Goal: Navigation & Orientation: Find specific page/section

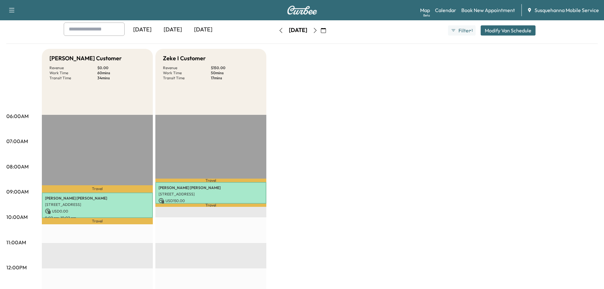
scroll to position [34, 0]
click at [279, 30] on icon "button" at bounding box center [281, 30] width 5 height 5
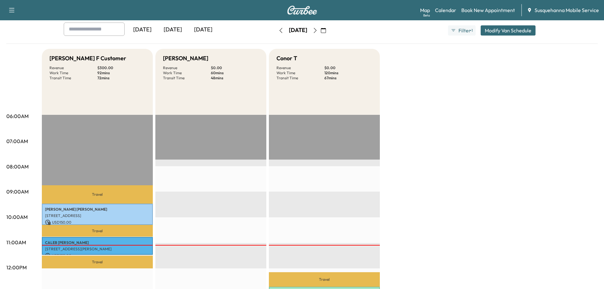
scroll to position [102, 0]
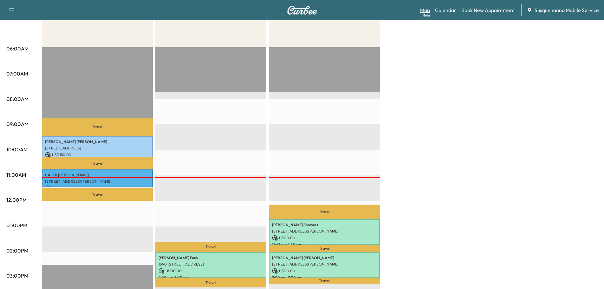
click at [424, 11] on link "Map Beta" at bounding box center [425, 10] width 10 height 8
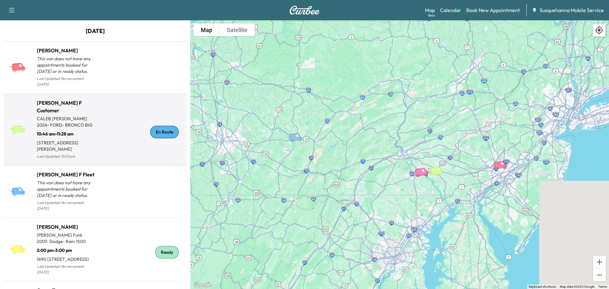
click at [161, 133] on div "En Route" at bounding box center [164, 132] width 29 height 13
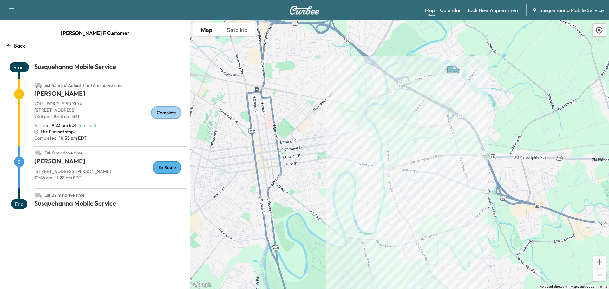
drag, startPoint x: 457, startPoint y: 93, endPoint x: 469, endPoint y: 173, distance: 80.7
click at [469, 173] on div "To activate drag with keyboard, press Alt + Enter. Once in keyboard drag state,…" at bounding box center [399, 154] width 419 height 269
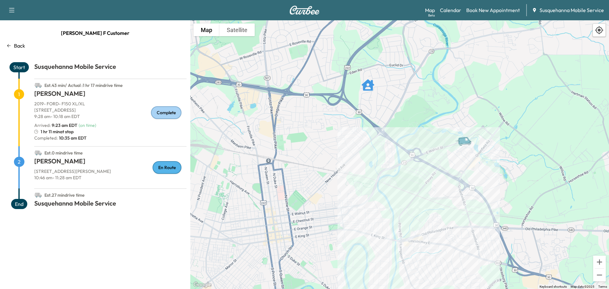
drag, startPoint x: 451, startPoint y: 92, endPoint x: 473, endPoint y: 181, distance: 92.0
click at [473, 181] on div "To activate drag with keyboard, press Alt + Enter. Once in keyboard drag state,…" at bounding box center [399, 154] width 419 height 269
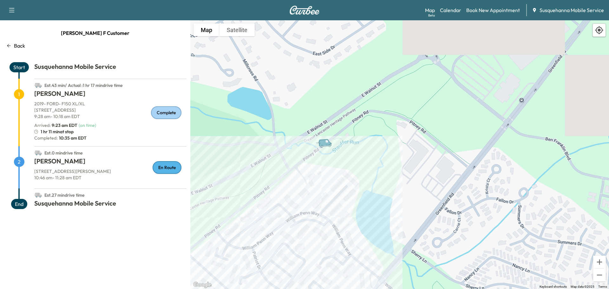
drag, startPoint x: 555, startPoint y: 160, endPoint x: 395, endPoint y: 179, distance: 162.0
click at [395, 179] on div "To activate drag with keyboard, press Alt + Enter. Once in keyboard drag state,…" at bounding box center [399, 154] width 419 height 269
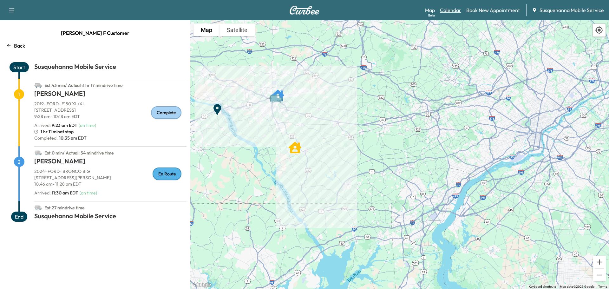
click at [450, 15] on div "Map Beta Calendar Book New Appointment Susquehanna Mobile Service" at bounding box center [514, 10] width 179 height 12
click at [457, 2] on div "Support Log Out Map Beta Calendar Book New Appointment Susquehanna Mobile Servi…" at bounding box center [304, 10] width 609 height 20
click at [456, 10] on link "Calendar" at bounding box center [450, 10] width 21 height 8
click at [455, 10] on link "Calendar" at bounding box center [450, 10] width 21 height 8
click at [453, 10] on link "Calendar" at bounding box center [450, 10] width 21 height 8
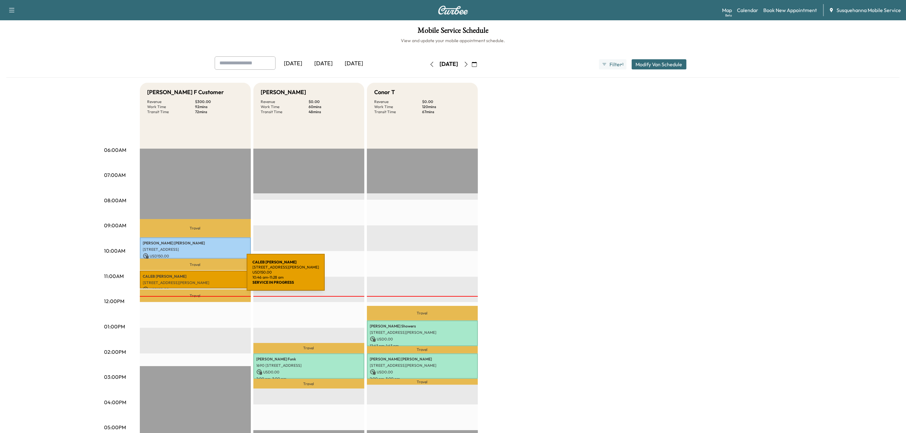
click at [199, 276] on p "CALEB MARCUS" at bounding box center [195, 276] width 105 height 5
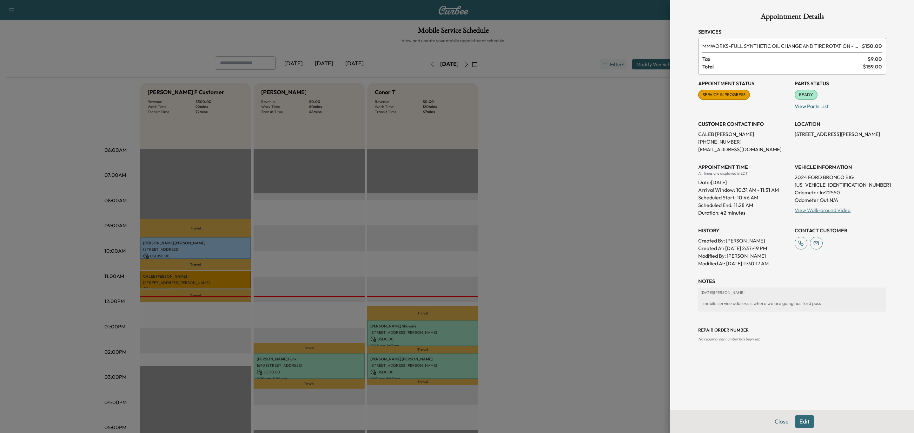
click at [604, 208] on link "View Walk-around Video" at bounding box center [822, 210] width 56 height 6
click at [604, 210] on link "View Walk-around Video" at bounding box center [822, 210] width 56 height 6
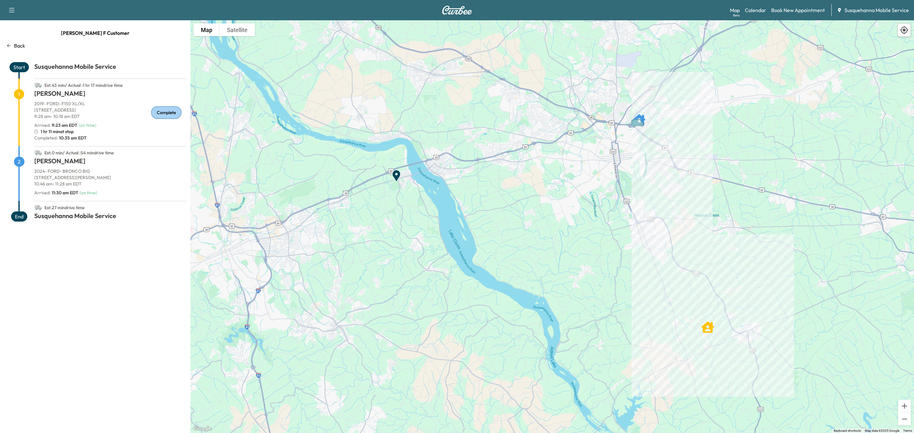
click at [16, 42] on p "Back" at bounding box center [19, 46] width 11 height 8
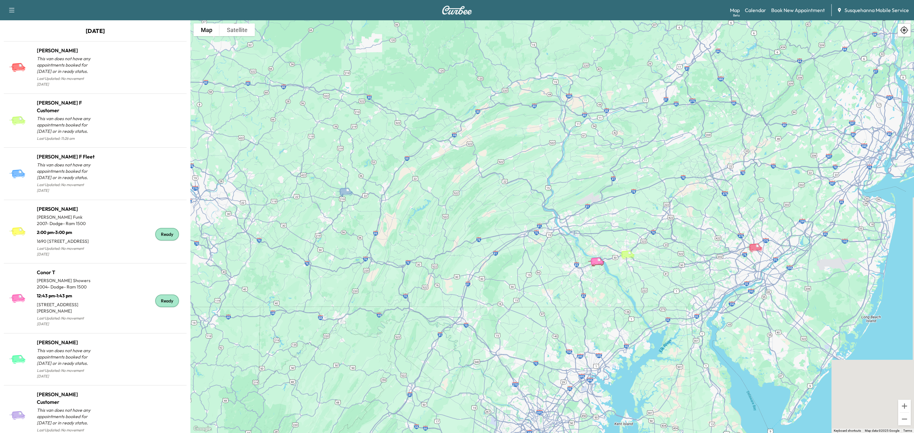
click at [451, 10] on img at bounding box center [457, 10] width 30 height 9
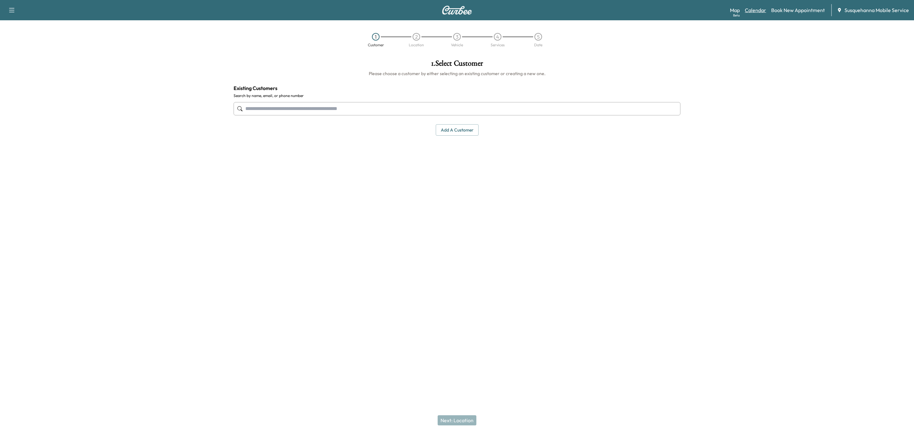
click at [759, 14] on link "Calendar" at bounding box center [755, 10] width 21 height 8
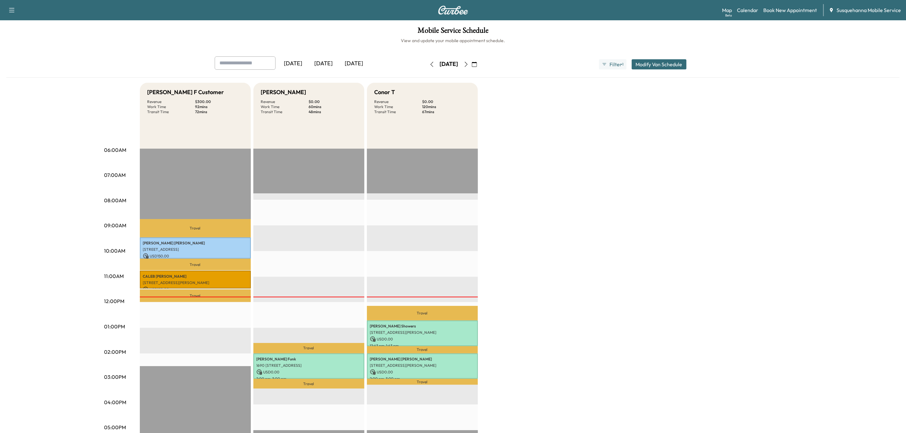
click at [469, 62] on icon "button" at bounding box center [466, 64] width 5 height 5
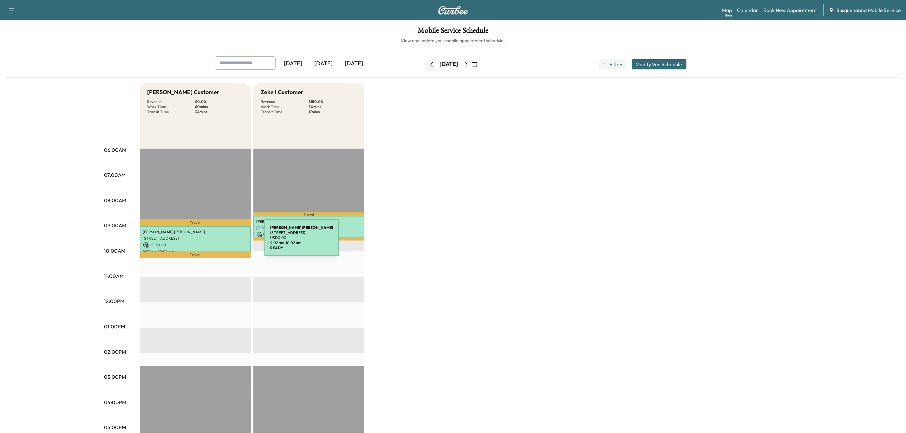
click at [217, 242] on p "USD 0.00" at bounding box center [195, 245] width 105 height 6
click at [427, 68] on button "button" at bounding box center [432, 64] width 11 height 10
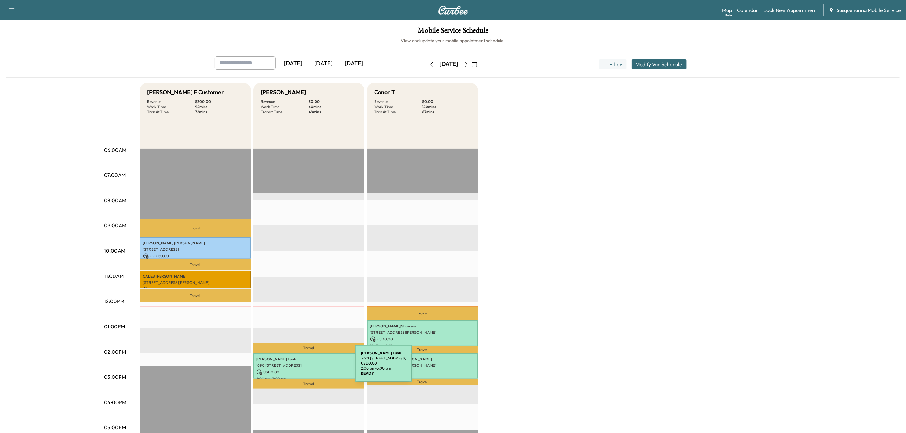
click at [308, 370] on p "USD 0.00" at bounding box center [309, 373] width 105 height 6
